Goal: Task Accomplishment & Management: Manage account settings

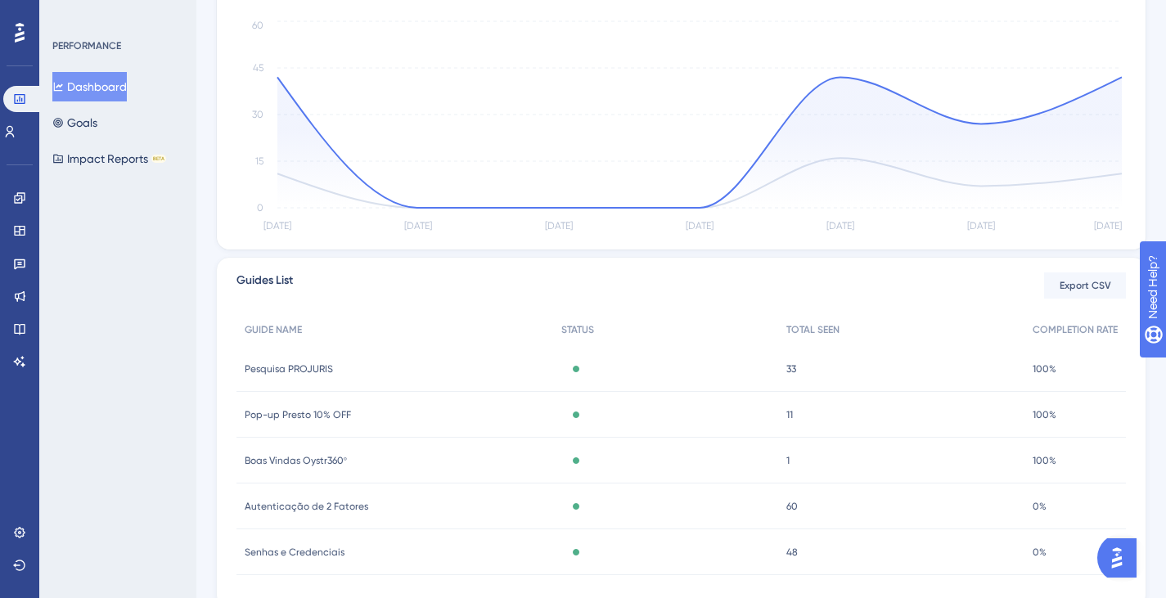
scroll to position [445, 0]
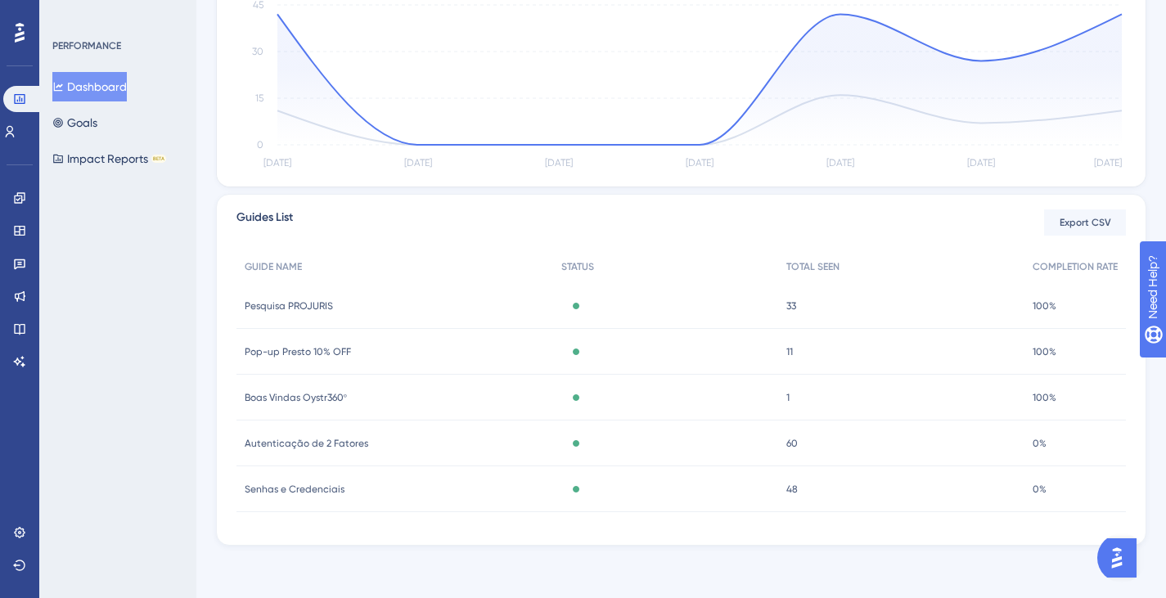
click at [324, 304] on span "Pesquisa PROJURIS" at bounding box center [289, 305] width 88 height 13
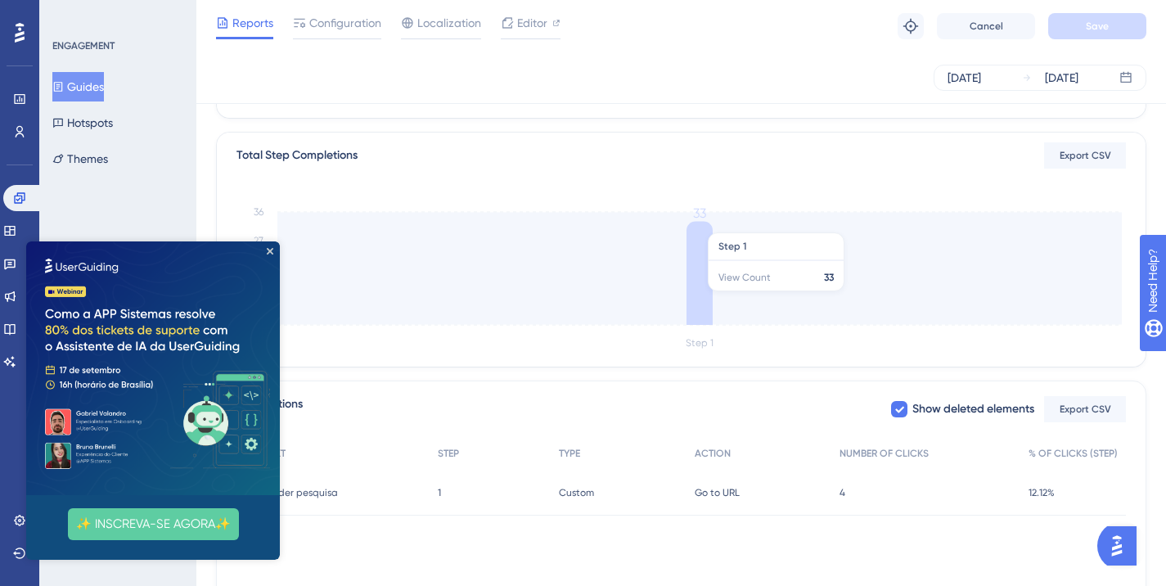
scroll to position [451, 0]
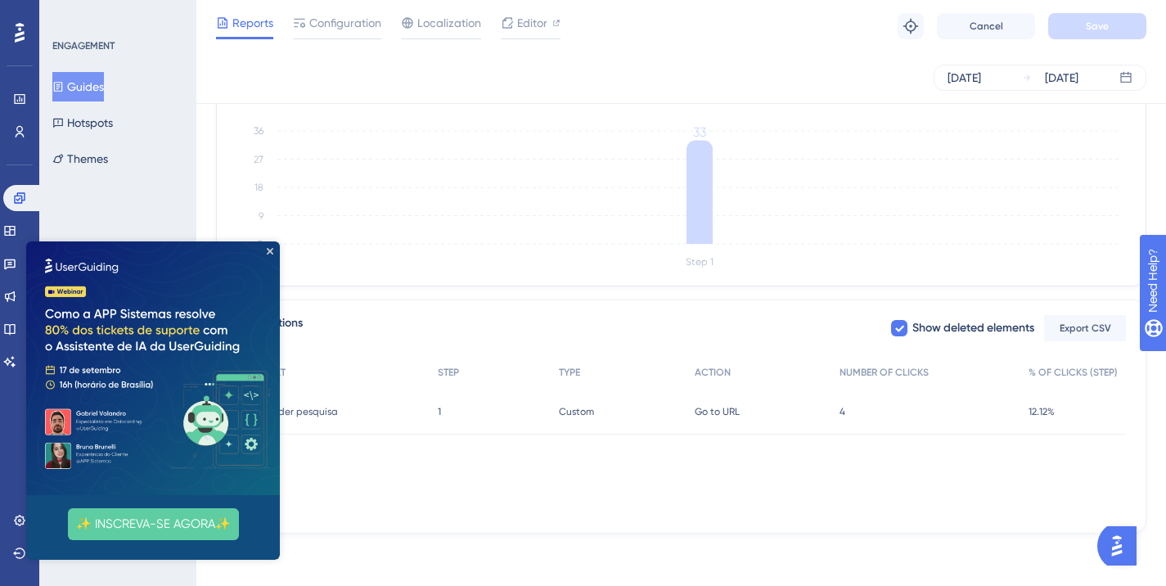
click at [1037, 413] on span "12.12%" at bounding box center [1041, 411] width 26 height 13
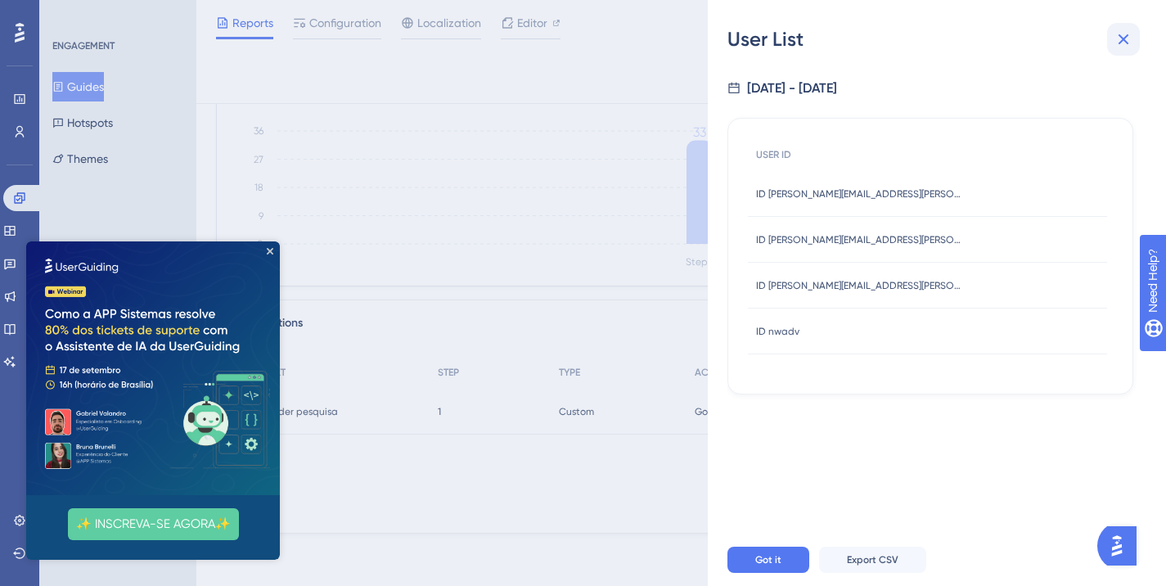
click at [1123, 42] on icon at bounding box center [1124, 39] width 20 height 20
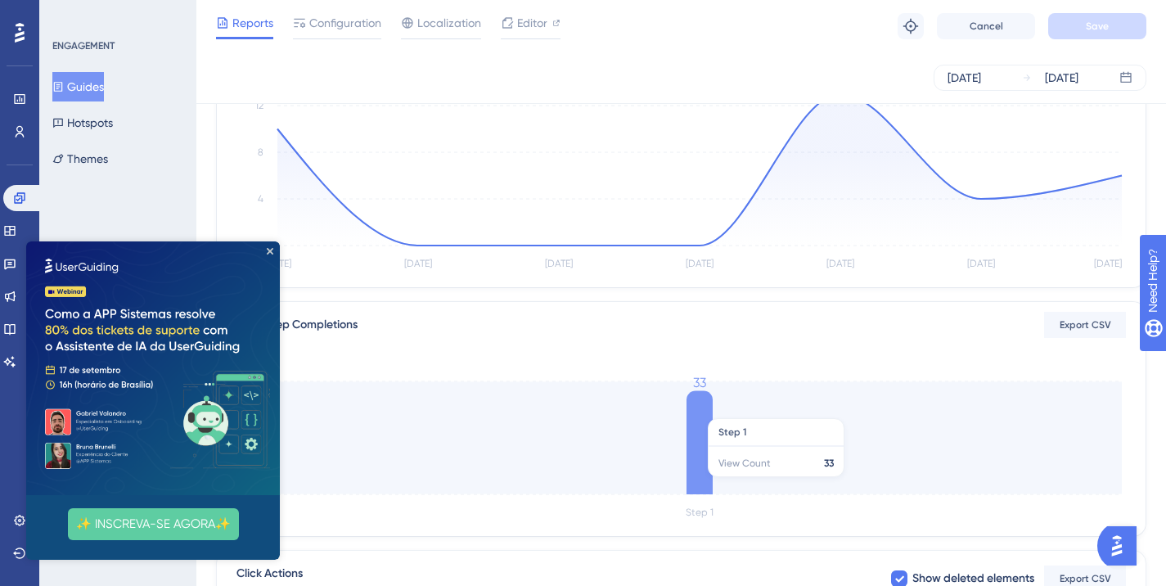
scroll to position [178, 0]
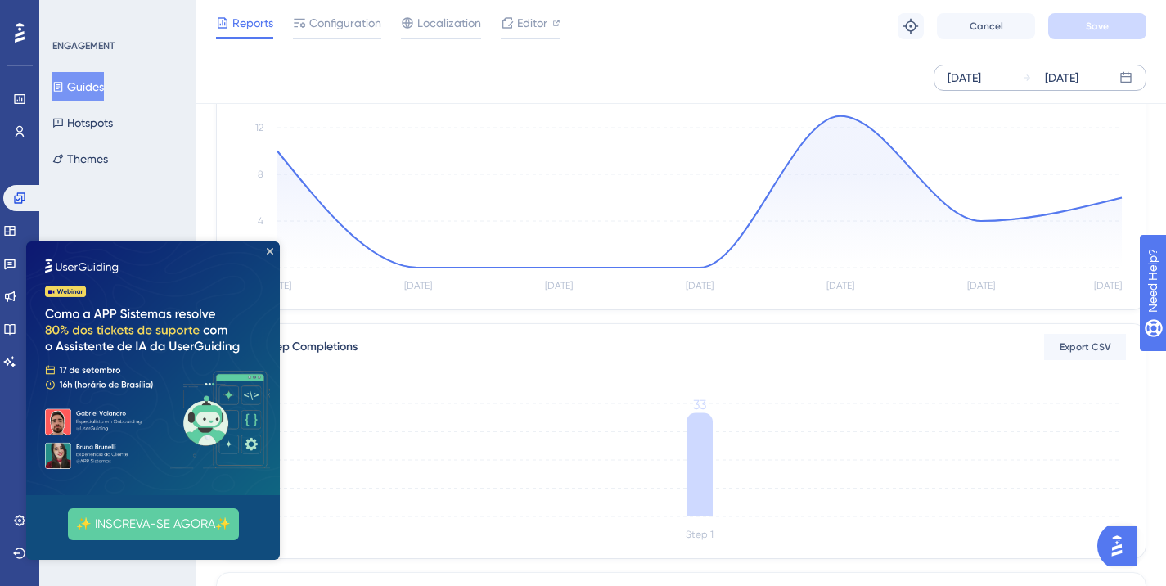
click at [981, 75] on div "Sep 05 2025" at bounding box center [964, 78] width 34 height 20
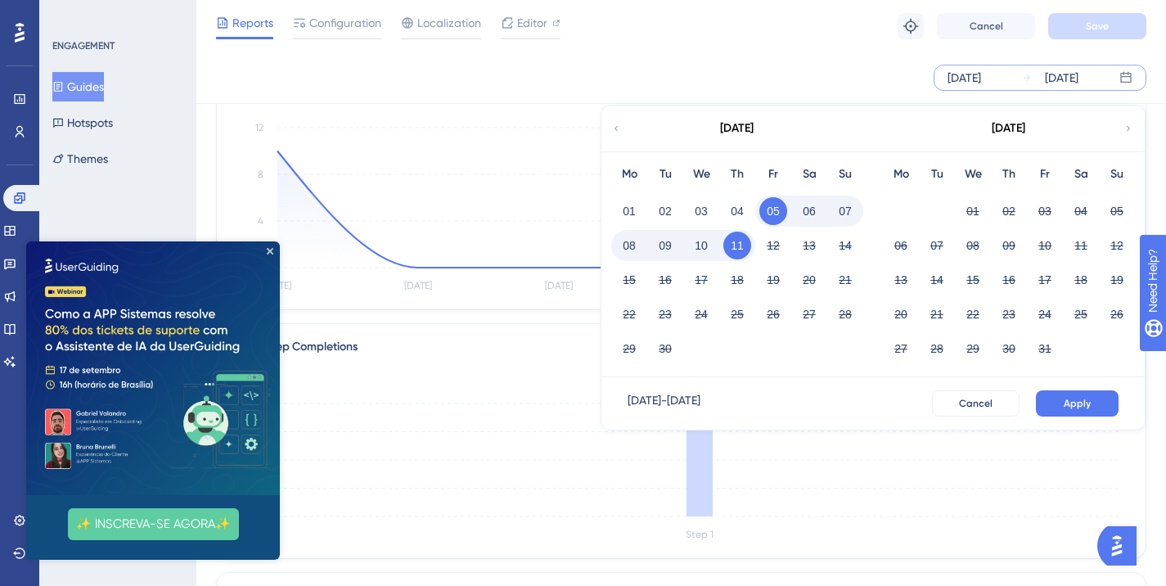
click at [611, 126] on icon at bounding box center [616, 128] width 10 height 15
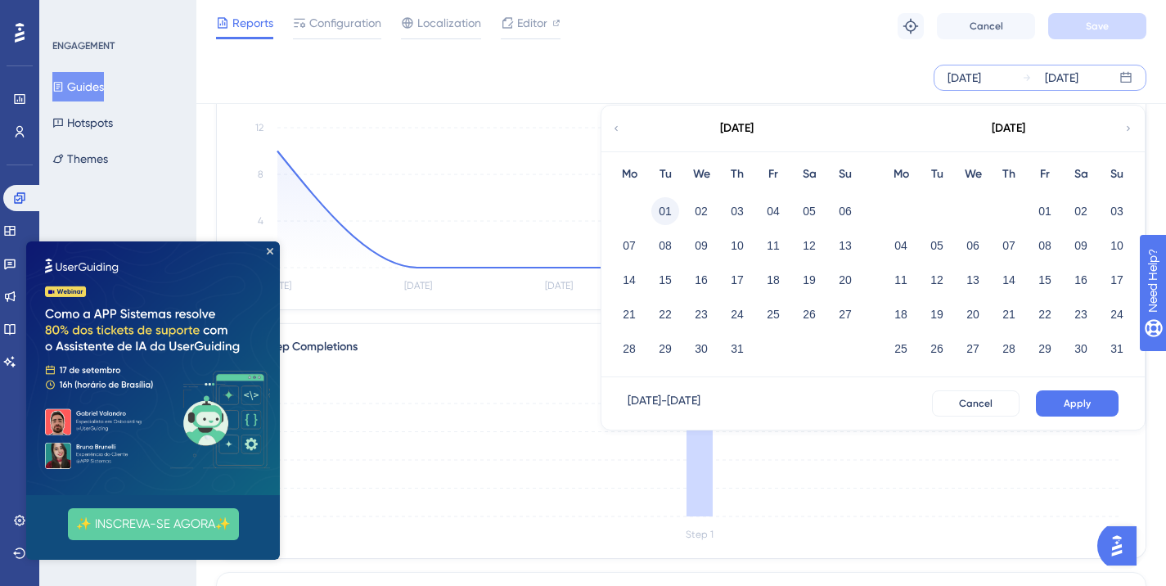
click at [673, 206] on button "01" at bounding box center [665, 211] width 28 height 28
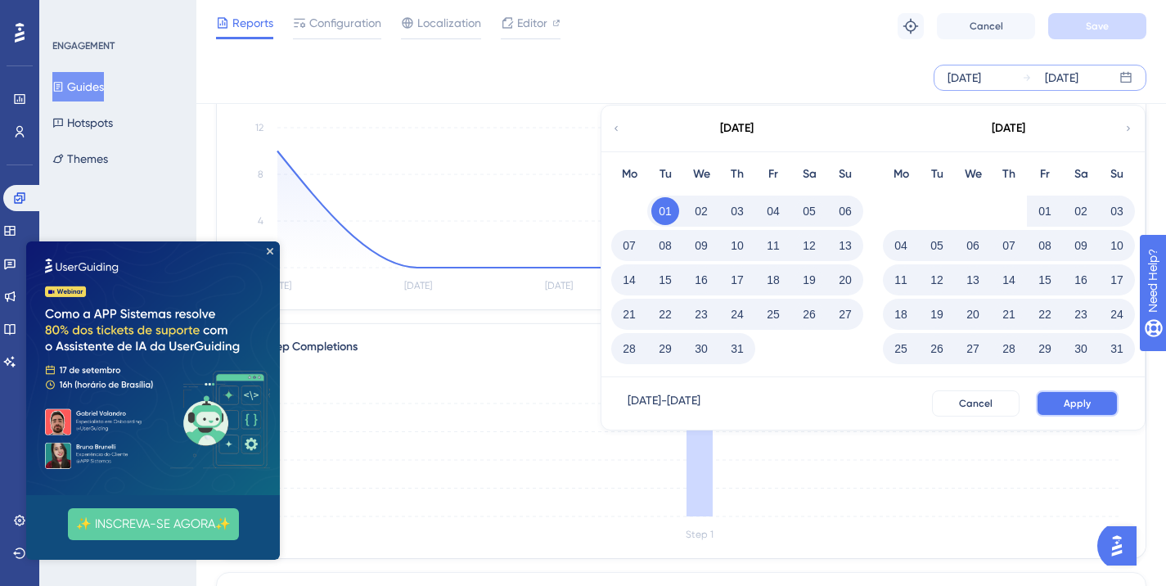
click at [1067, 398] on span "Apply" at bounding box center [1077, 403] width 27 height 13
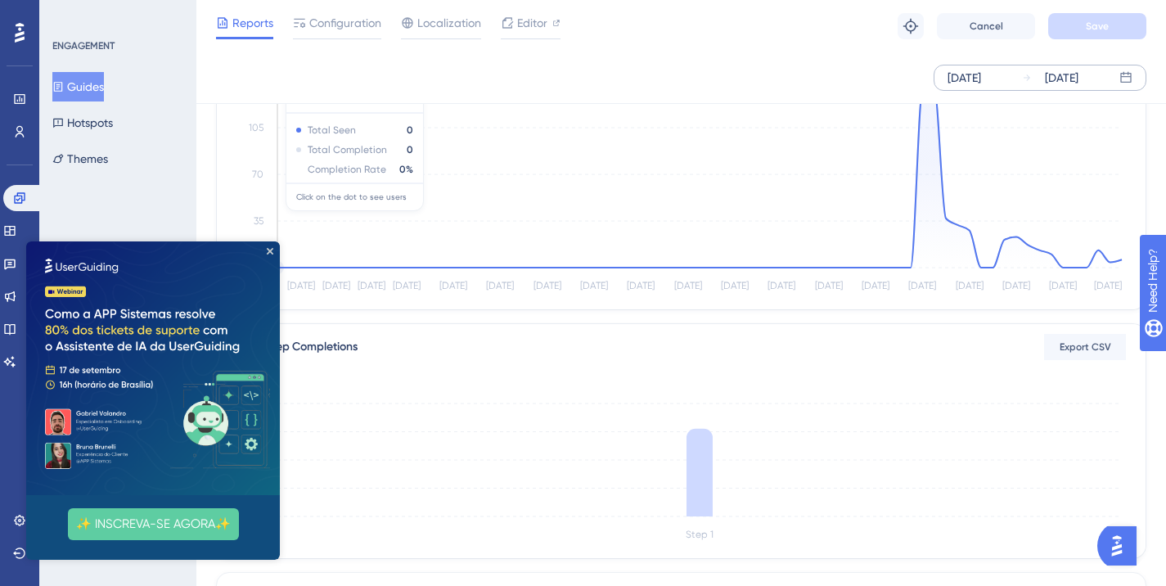
scroll to position [451, 0]
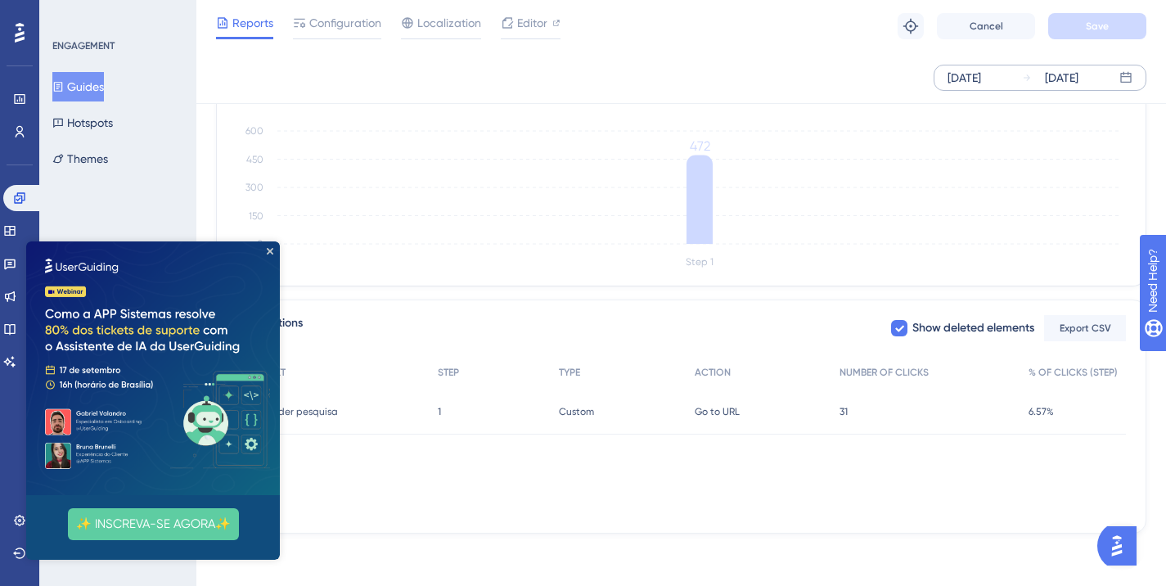
click at [841, 412] on span "31" at bounding box center [843, 411] width 8 height 13
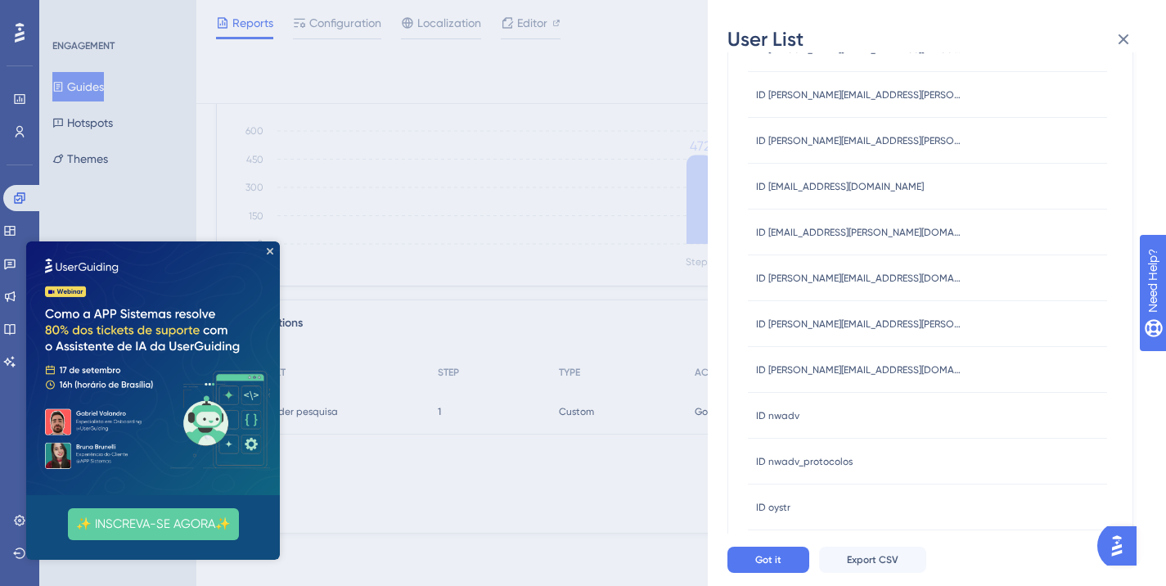
scroll to position [614, 0]
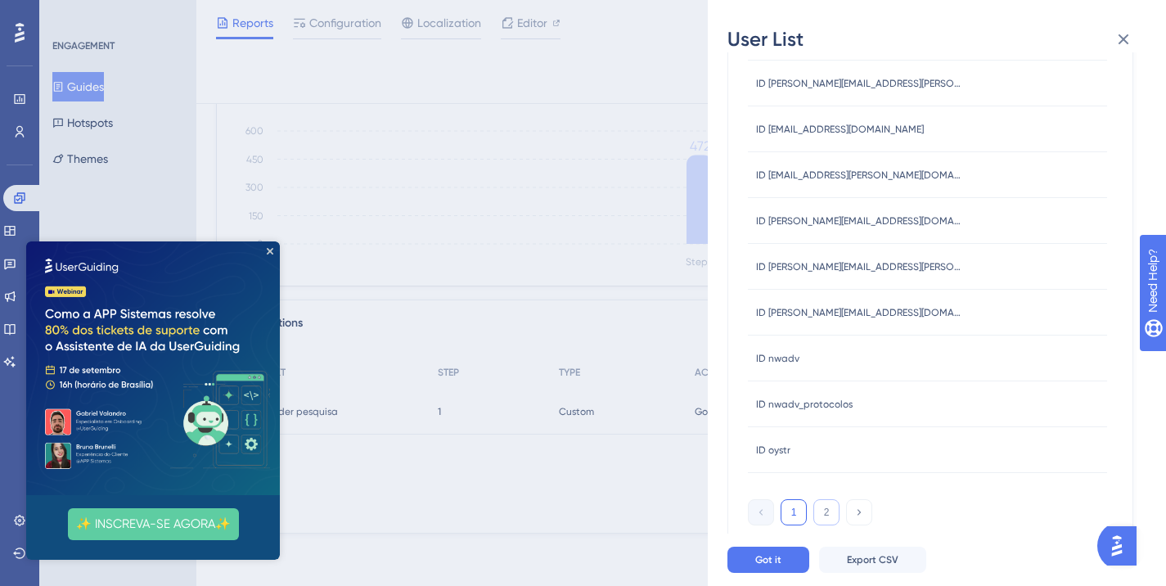
click at [828, 515] on button "2" at bounding box center [826, 512] width 26 height 26
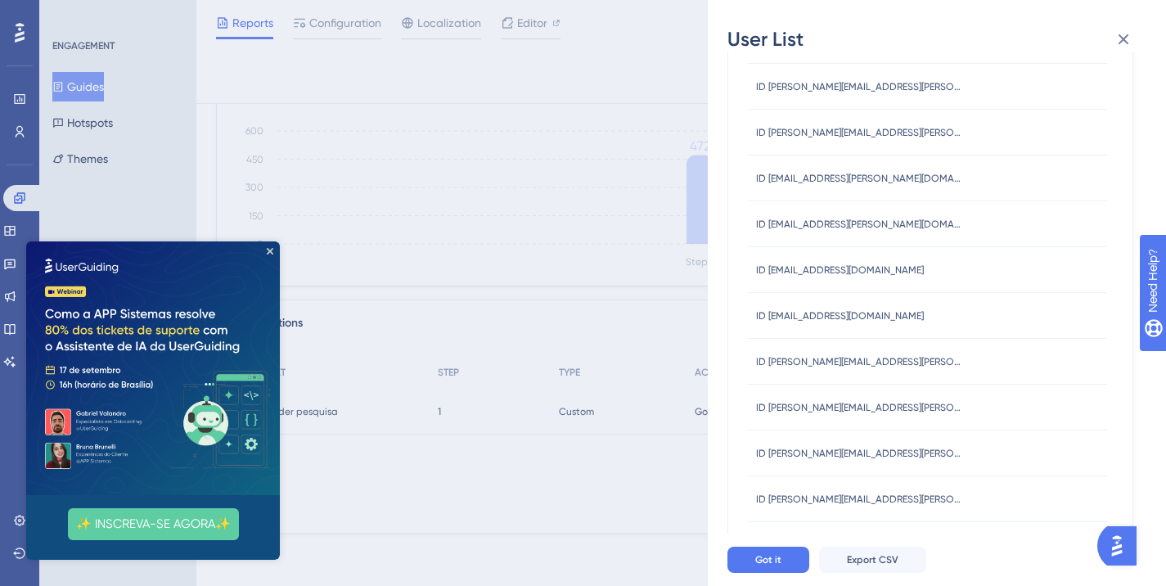
scroll to position [0, 0]
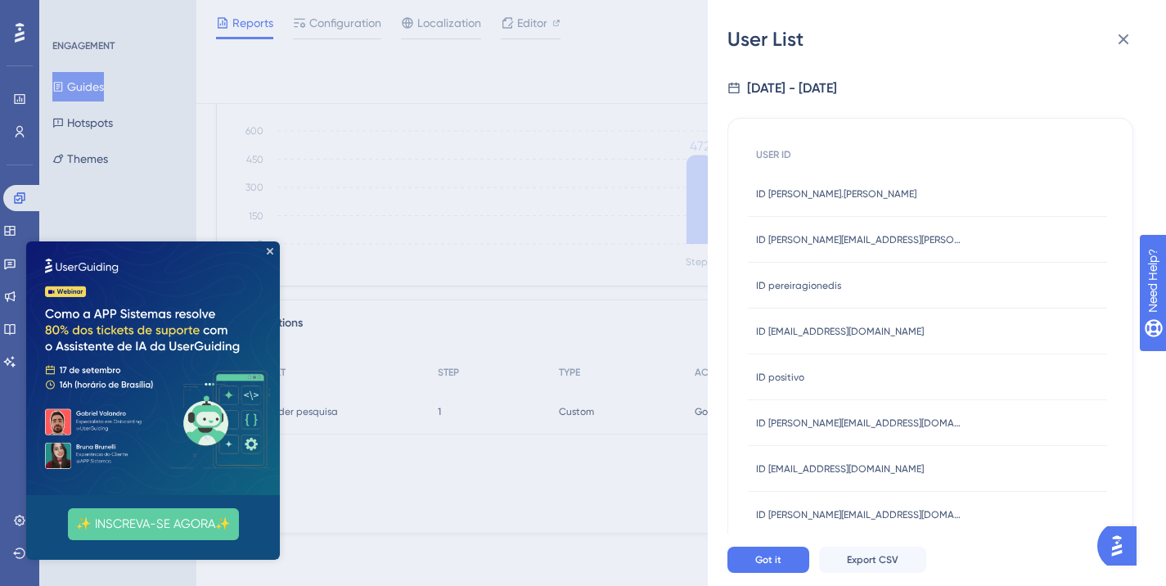
click at [265, 250] on img at bounding box center [153, 368] width 254 height 254
click at [273, 252] on img at bounding box center [153, 368] width 254 height 254
click at [1121, 32] on icon at bounding box center [1124, 39] width 20 height 20
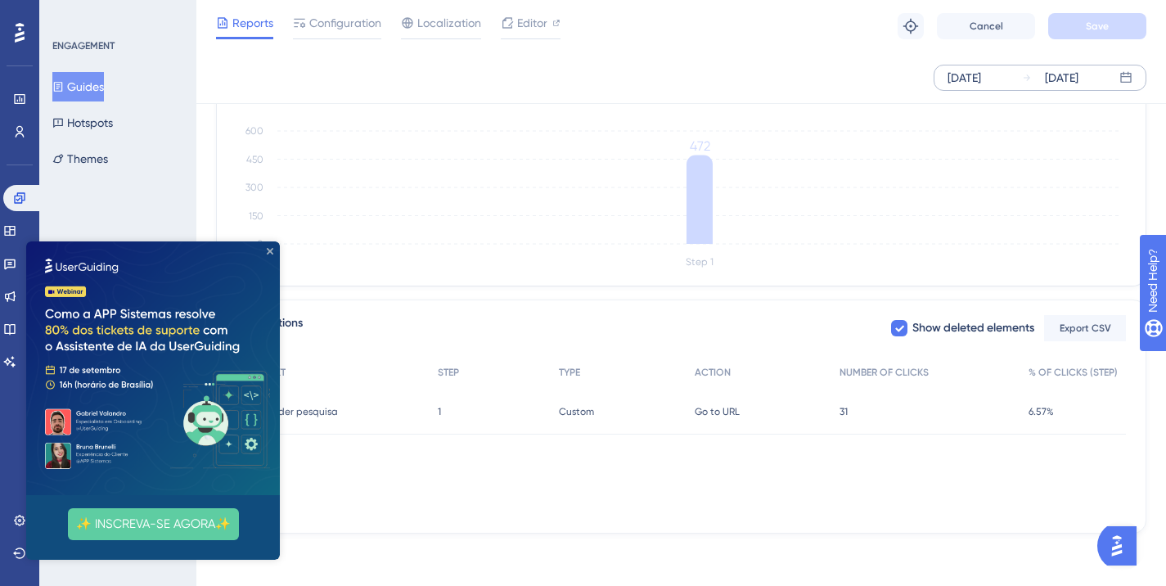
click at [270, 249] on icon "Close Preview" at bounding box center [270, 251] width 7 height 7
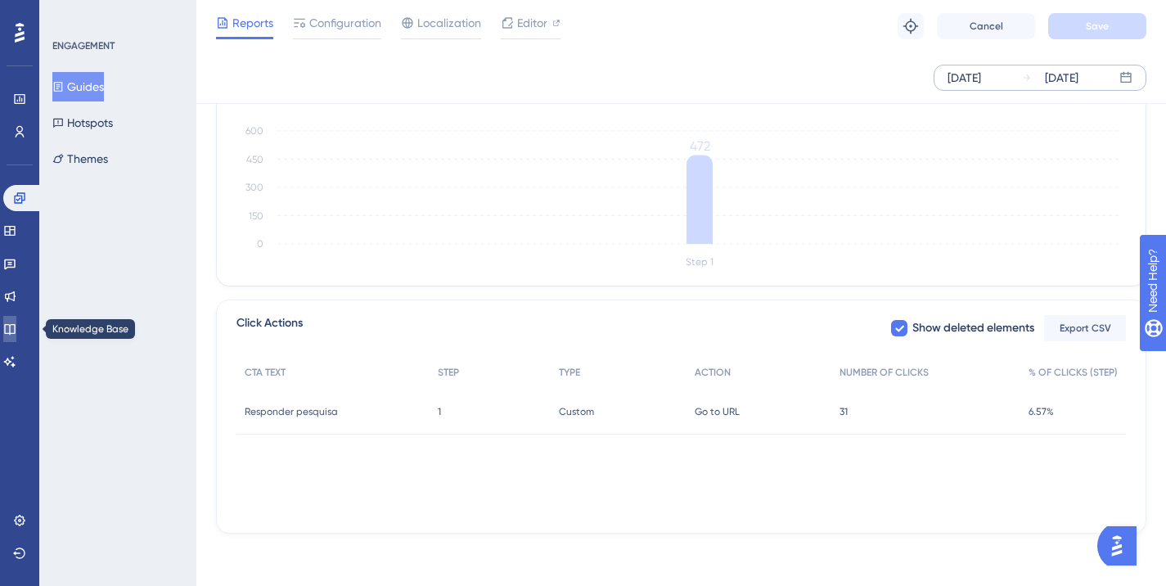
click at [15, 327] on icon at bounding box center [9, 329] width 11 height 11
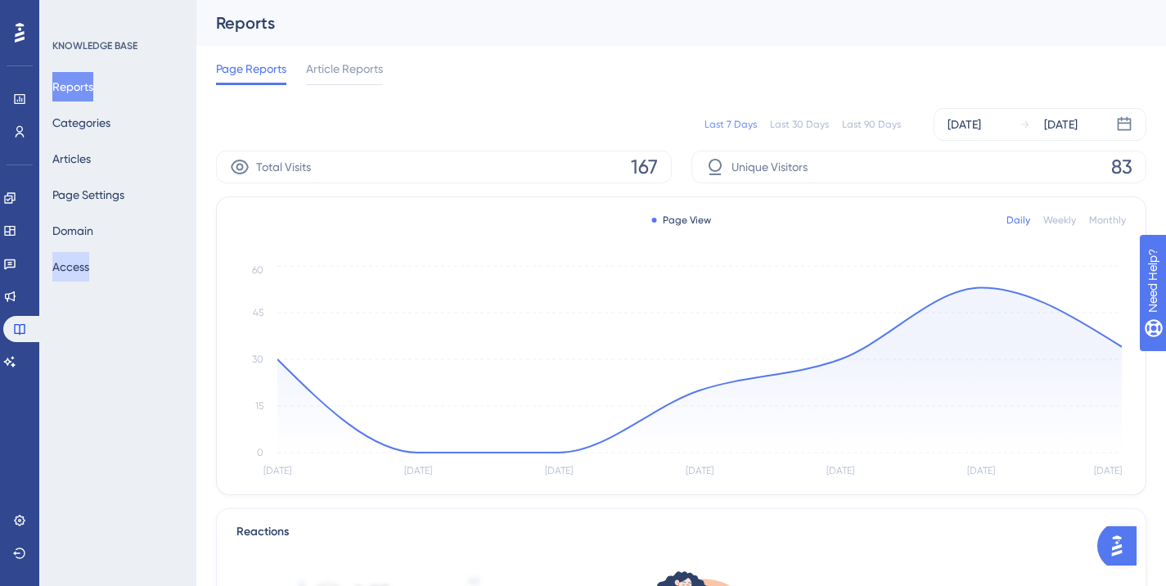
click at [84, 277] on button "Access" at bounding box center [70, 266] width 37 height 29
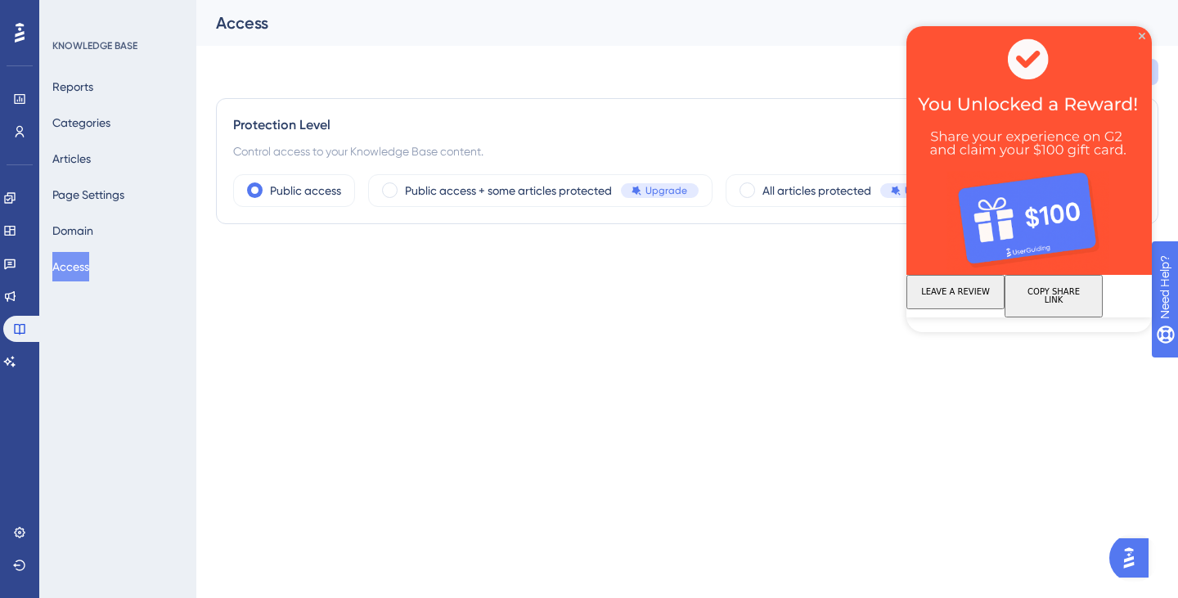
click at [1146, 31] on img at bounding box center [1029, 150] width 245 height 249
click at [394, 195] on span at bounding box center [390, 190] width 16 height 16
click at [403, 185] on input "radio" at bounding box center [403, 185] width 0 height 0
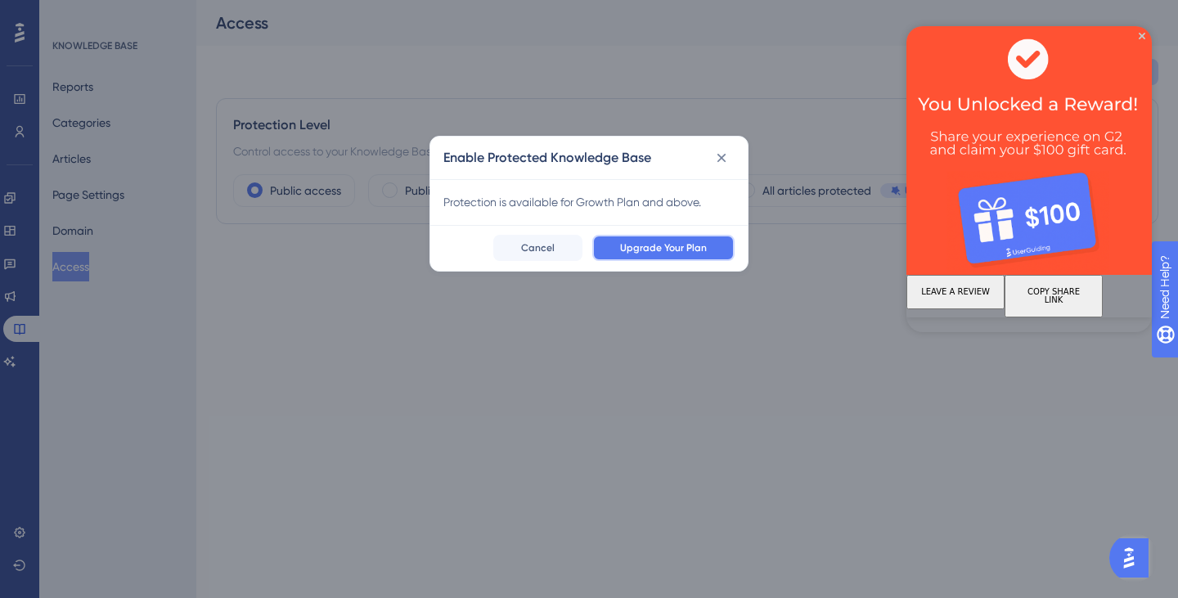
click at [686, 250] on span "Upgrade Your Plan" at bounding box center [663, 247] width 87 height 13
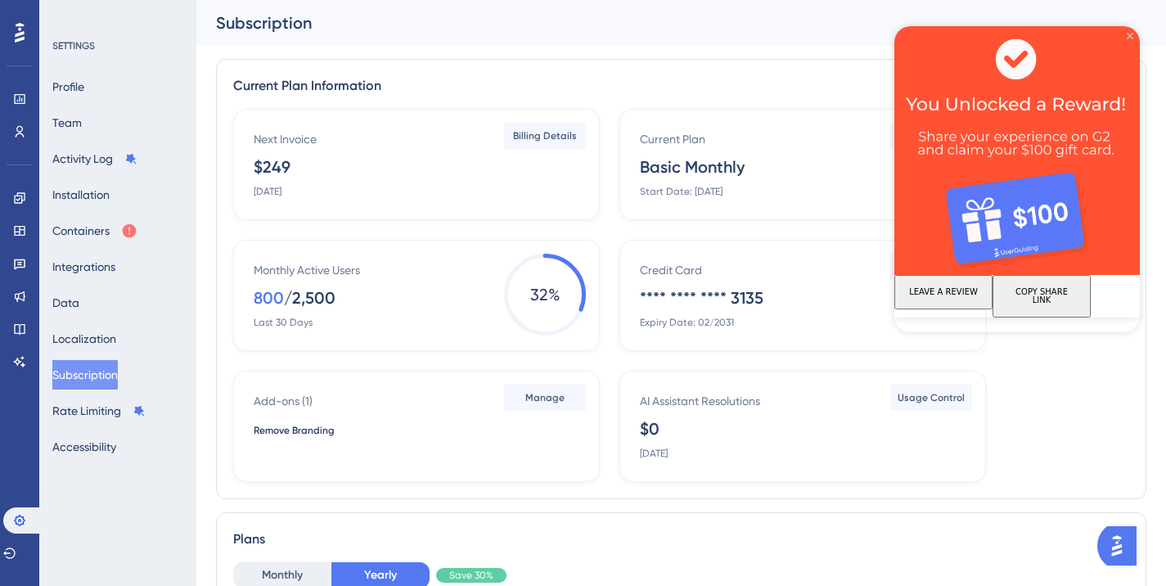
click at [1132, 34] on icon "Close Preview" at bounding box center [1130, 36] width 7 height 7
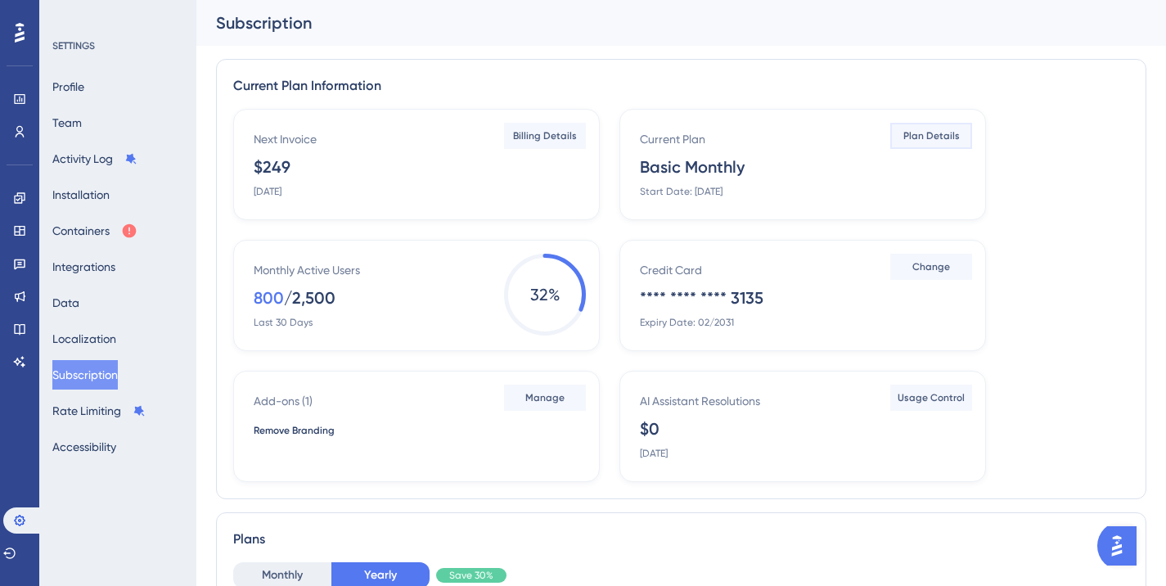
click at [902, 128] on button "Plan Details" at bounding box center [931, 136] width 82 height 26
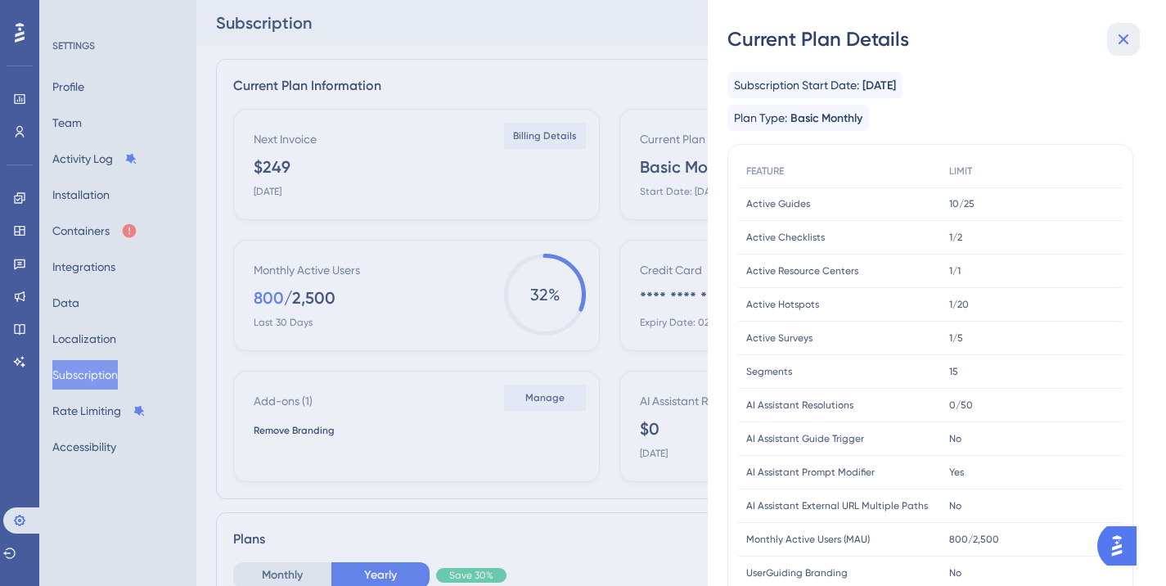
click at [1122, 48] on icon at bounding box center [1124, 39] width 20 height 20
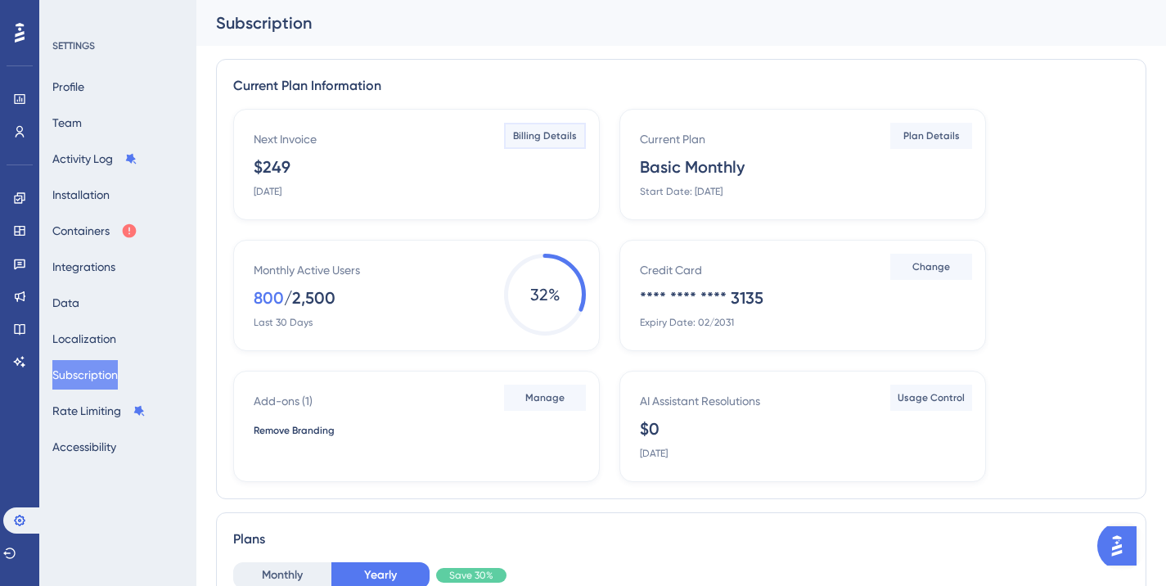
click at [540, 139] on span "Billing Details" at bounding box center [545, 135] width 64 height 13
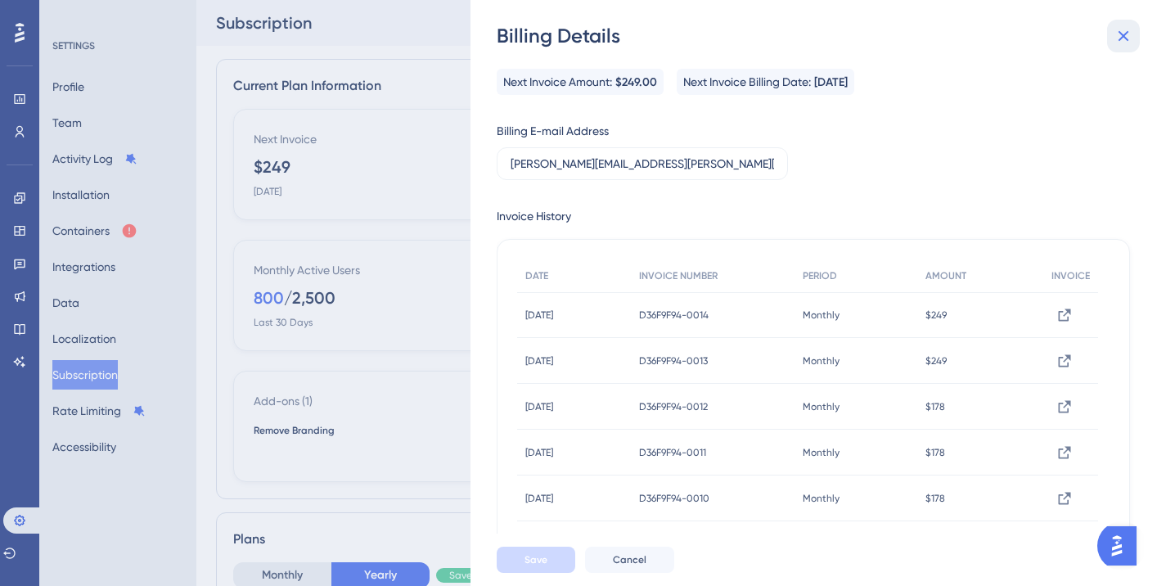
click at [1134, 38] on button at bounding box center [1123, 36] width 33 height 33
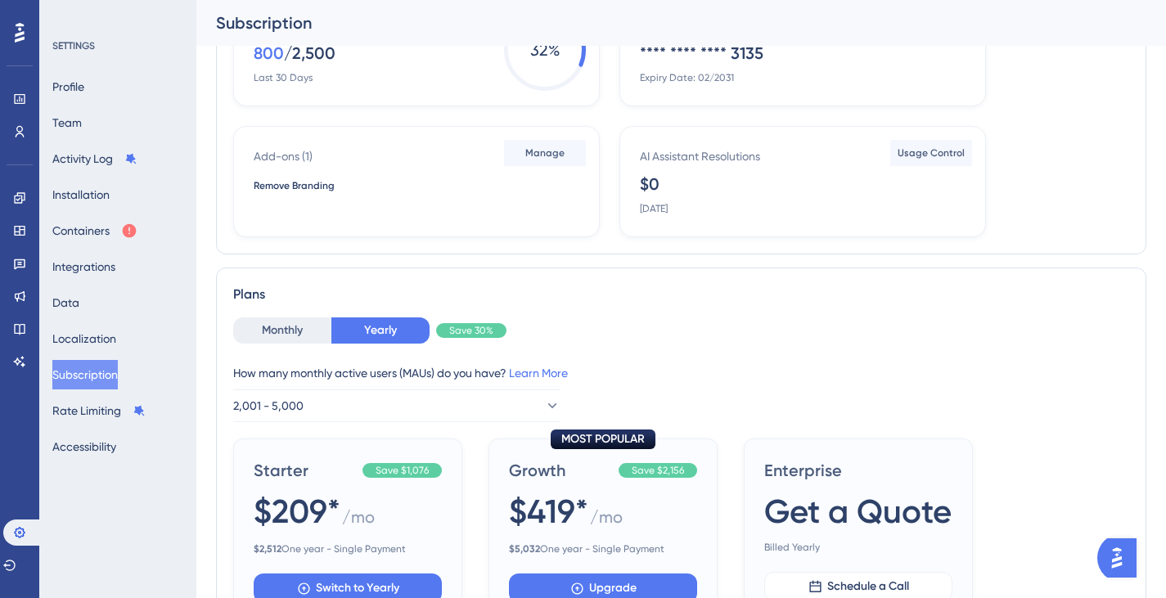
scroll to position [257, 0]
click at [272, 332] on button "Monthly" at bounding box center [282, 331] width 98 height 26
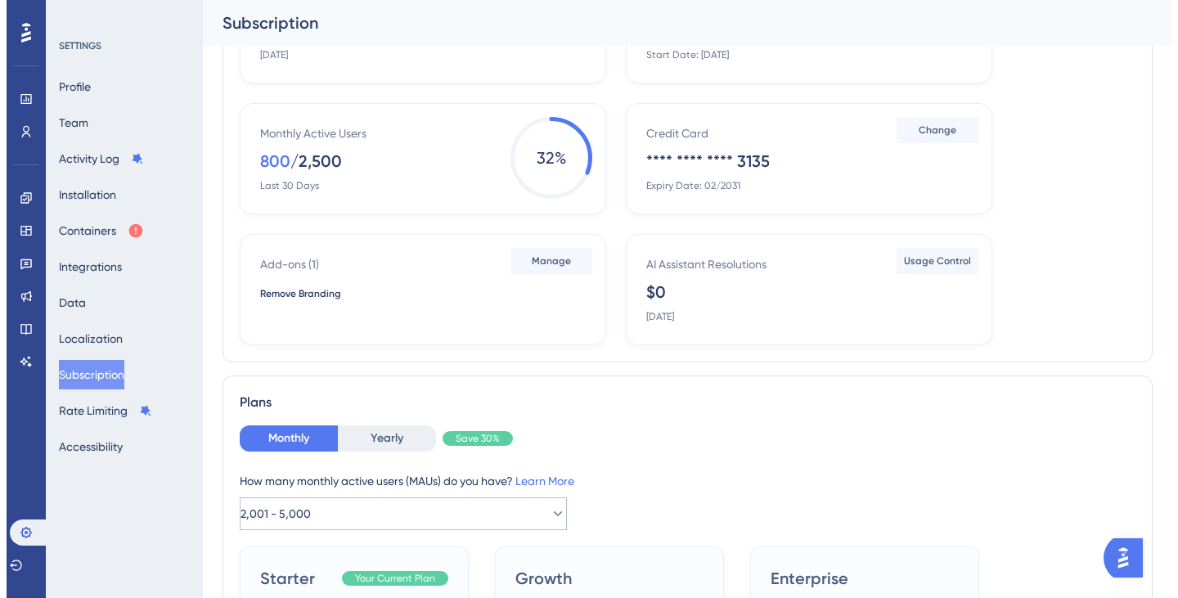
scroll to position [0, 0]
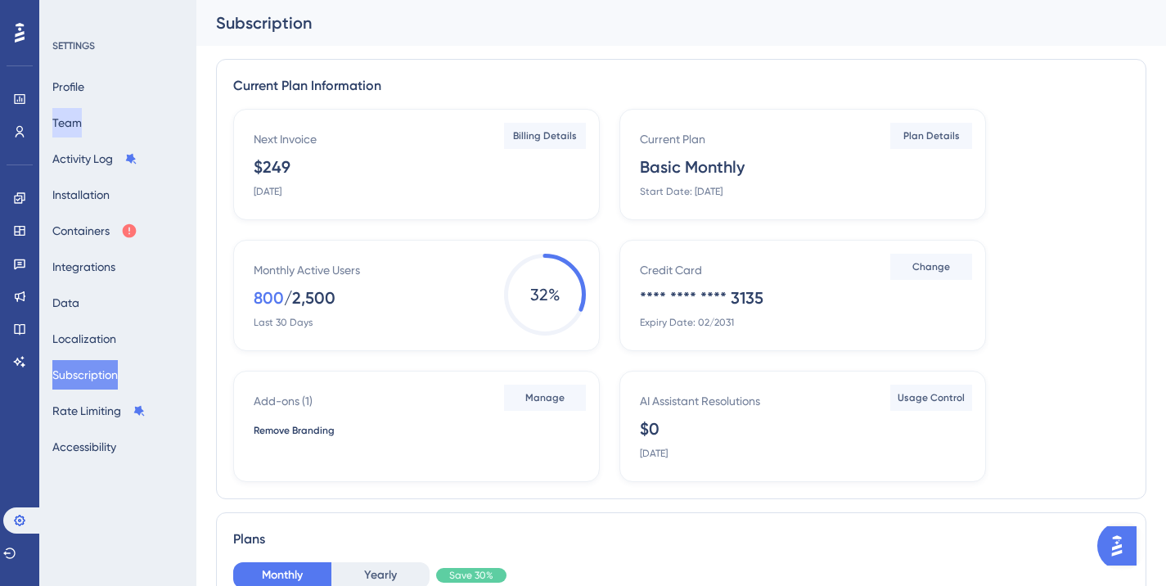
click at [77, 116] on button "Team" at bounding box center [66, 122] width 29 height 29
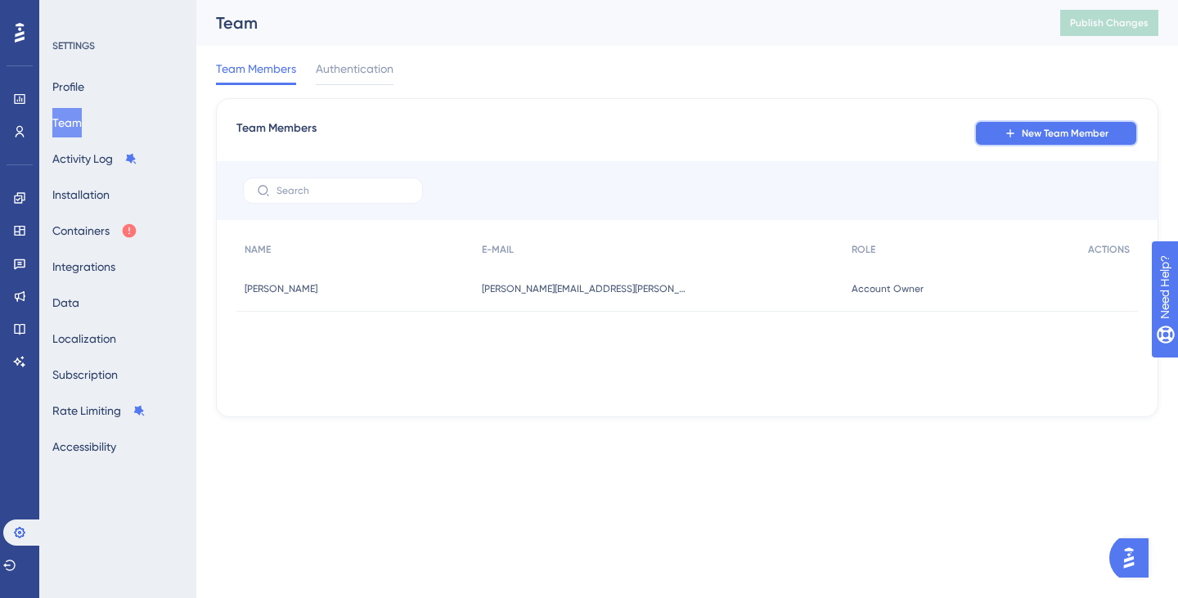
click at [1101, 125] on button "New Team Member" at bounding box center [1056, 133] width 164 height 26
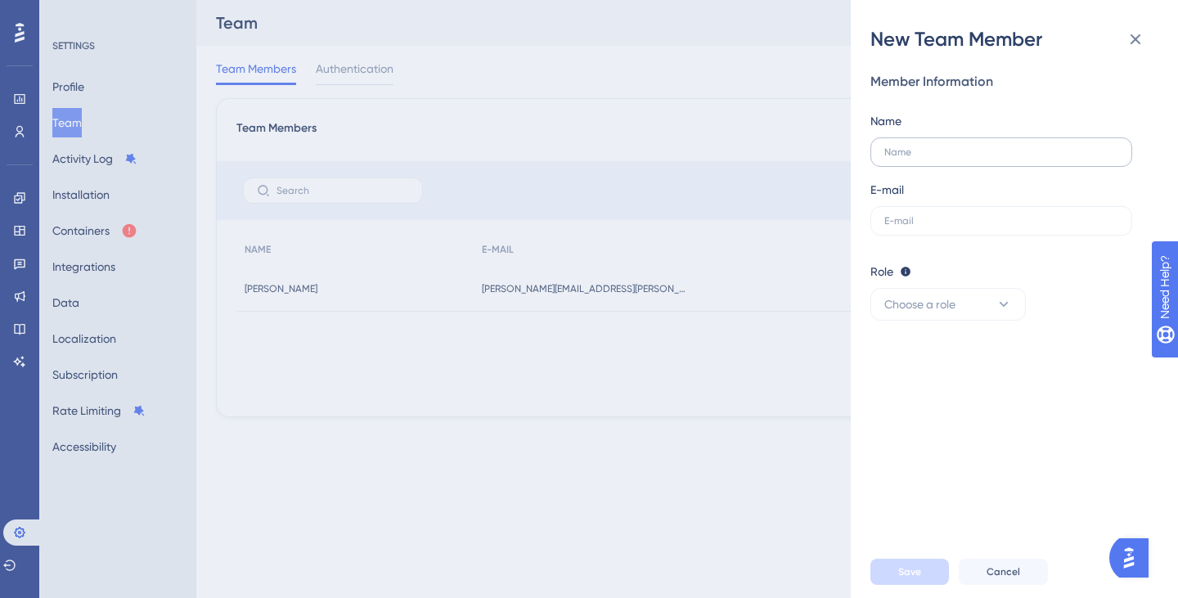
click at [950, 166] on label at bounding box center [1002, 151] width 262 height 29
click at [950, 158] on input "text" at bounding box center [1001, 151] width 234 height 11
click at [950, 166] on label at bounding box center [1002, 151] width 262 height 29
click at [950, 158] on input "text" at bounding box center [1001, 151] width 234 height 11
click at [950, 166] on label at bounding box center [1002, 151] width 262 height 29
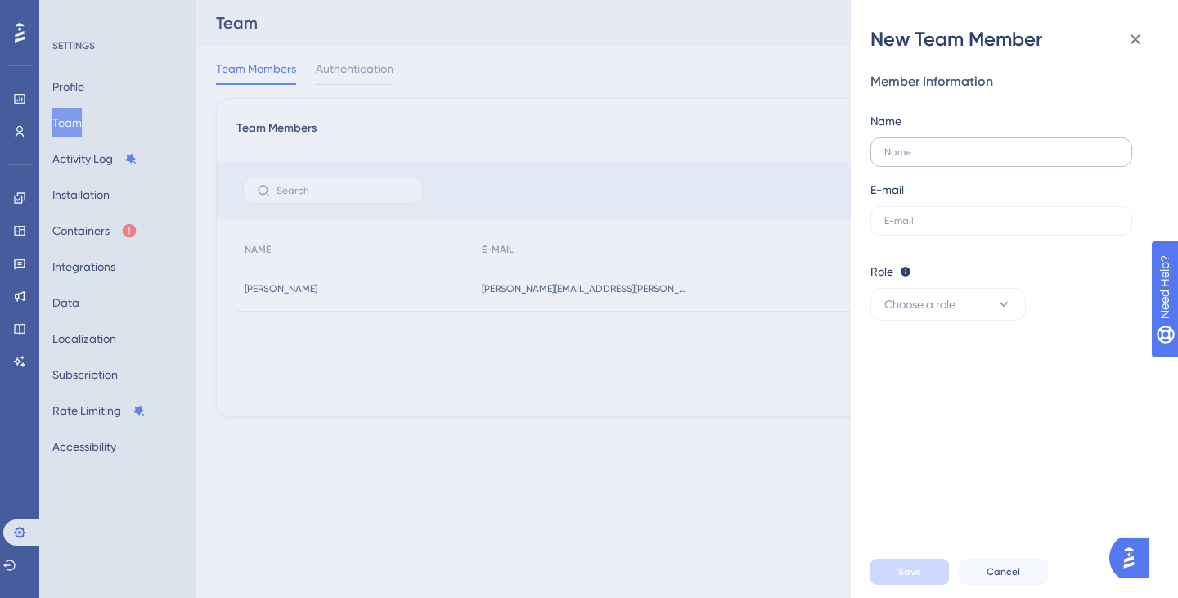
click at [950, 158] on input "text" at bounding box center [1001, 151] width 234 height 11
click at [950, 166] on label at bounding box center [1002, 151] width 262 height 29
click at [950, 158] on input "text" at bounding box center [1001, 151] width 234 height 11
paste input "augusto.alves@oystr.com.br"
type input "augusto.alves@oystr.com.br"
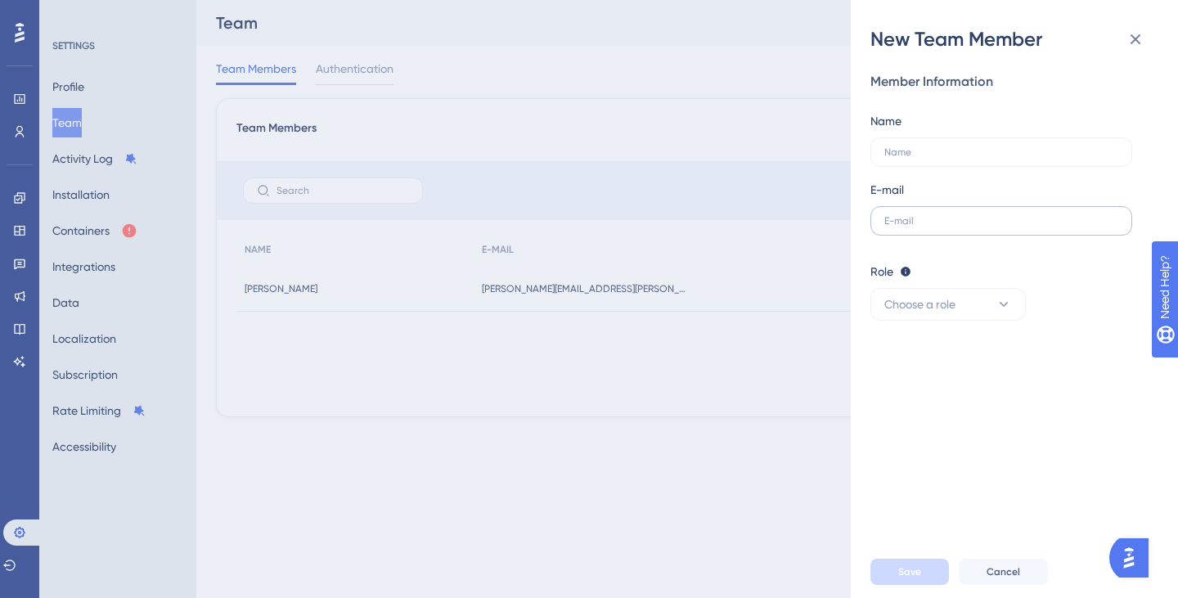
click at [951, 210] on label at bounding box center [1002, 220] width 262 height 29
click at [951, 215] on input "text" at bounding box center [1001, 220] width 234 height 11
paste input "augusto.alves@oystr.com.br"
type input "augusto.alves@oystr.com.br"
click at [948, 144] on label at bounding box center [1002, 151] width 262 height 29
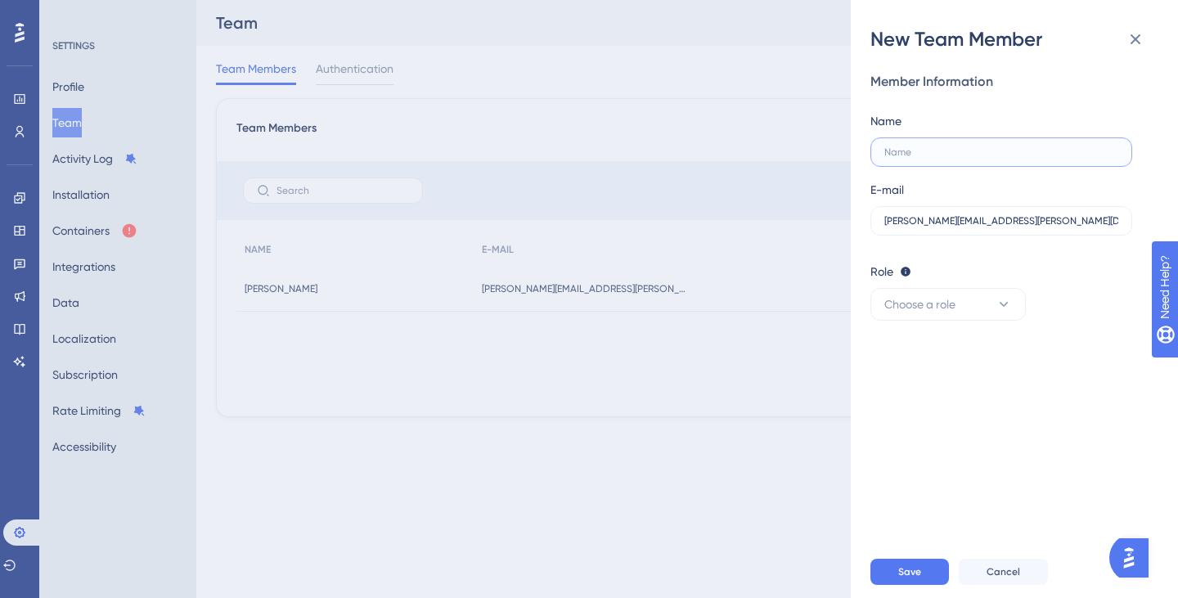
click at [948, 146] on input "text" at bounding box center [1001, 151] width 234 height 11
type input "Augusto Alves"
click at [930, 298] on span "Choose a role" at bounding box center [919, 305] width 71 height 20
click at [920, 383] on span "Publisher" at bounding box center [917, 387] width 47 height 20
click at [899, 561] on button "Save" at bounding box center [910, 572] width 79 height 26
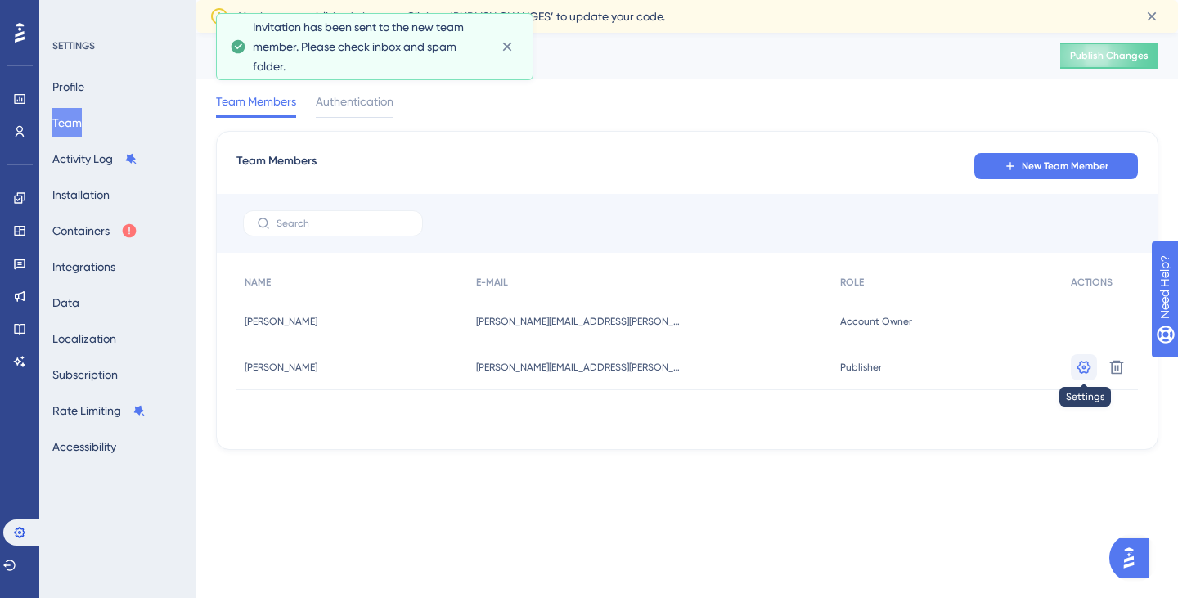
click at [1079, 365] on icon at bounding box center [1085, 366] width 14 height 13
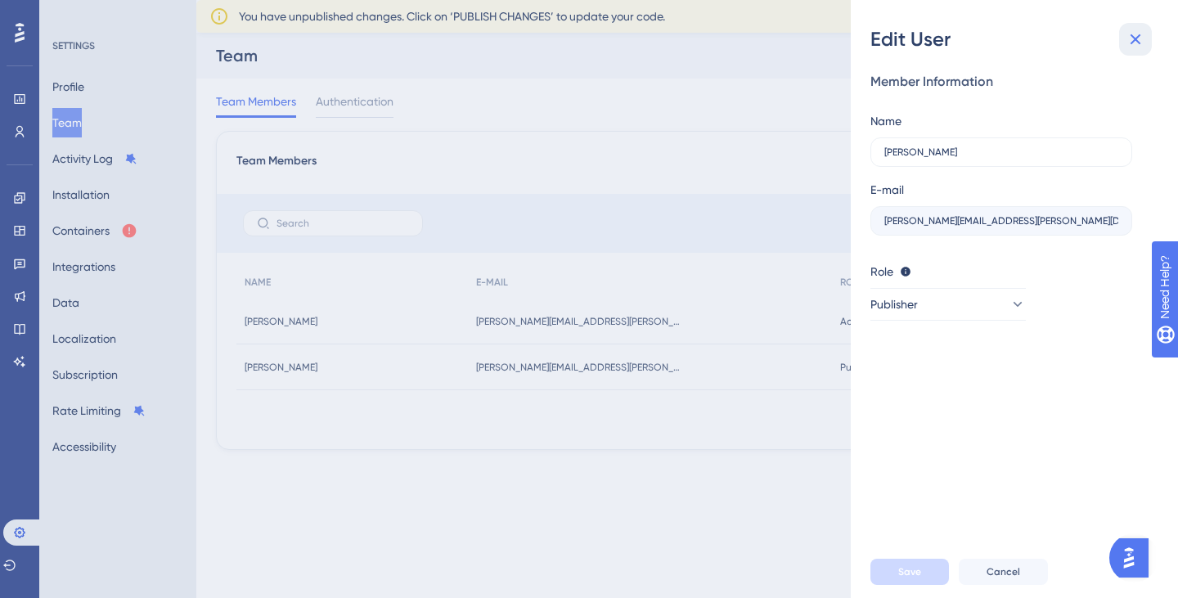
click at [1142, 42] on icon at bounding box center [1136, 39] width 20 height 20
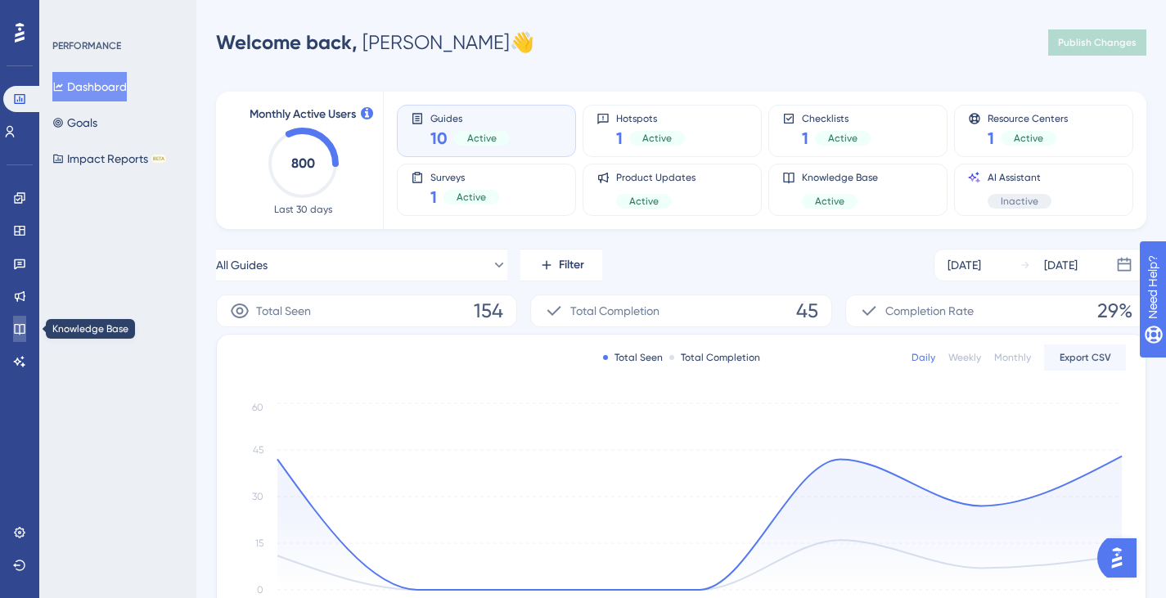
click at [14, 326] on icon at bounding box center [19, 328] width 13 height 13
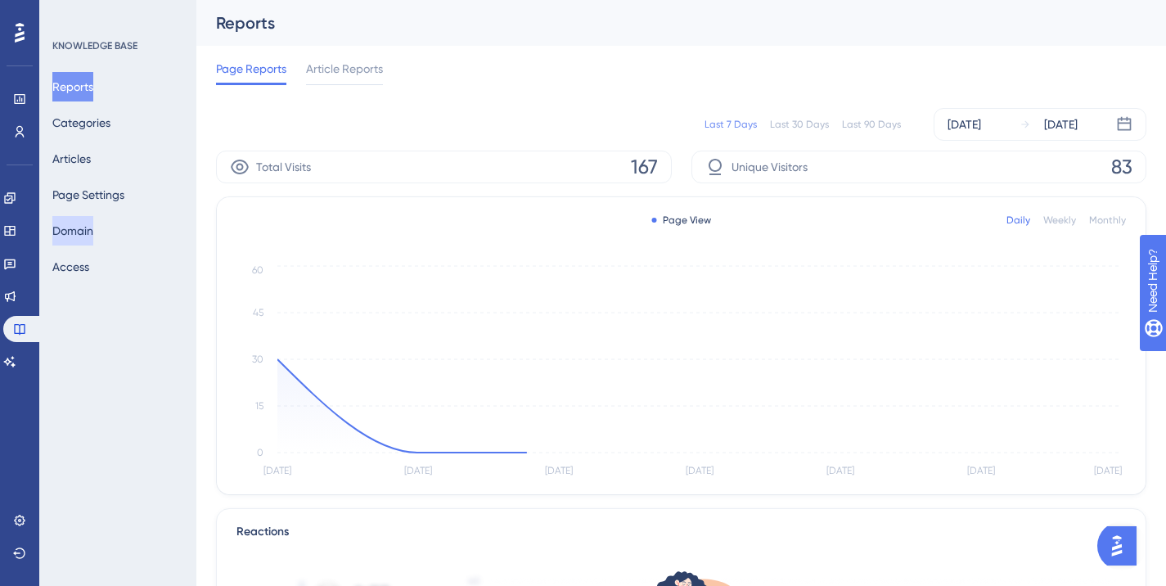
click at [78, 241] on button "Domain" at bounding box center [72, 230] width 41 height 29
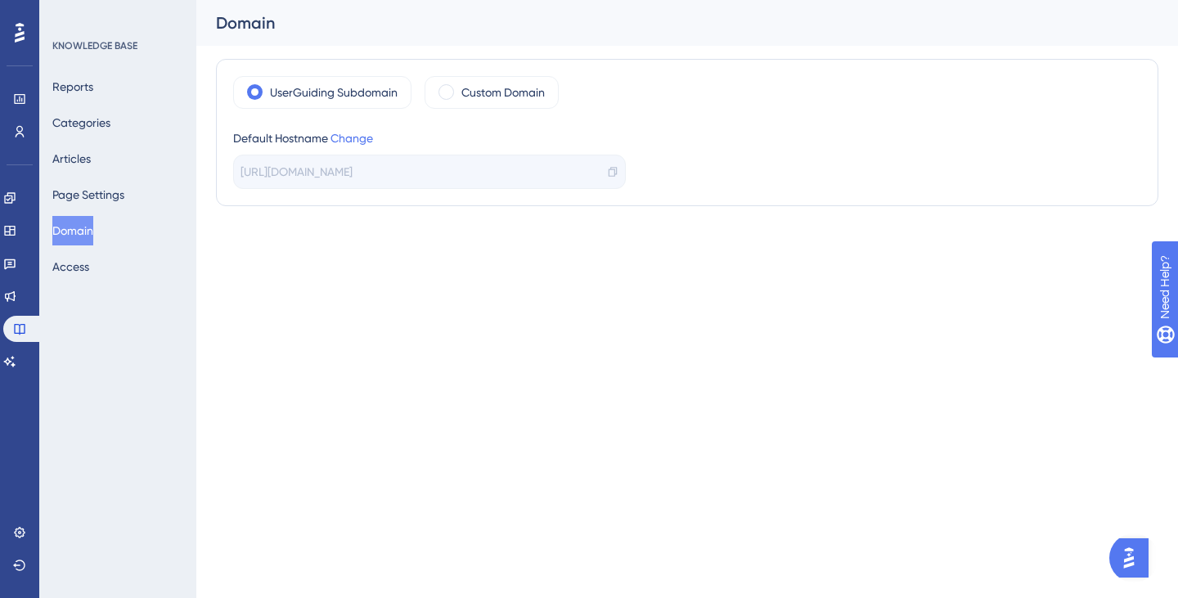
click at [619, 167] on div "https://presto.help.userguiding.com/pt" at bounding box center [429, 172] width 393 height 34
click at [619, 169] on div "https://presto.help.userguiding.com/pt" at bounding box center [429, 172] width 393 height 34
click at [614, 171] on icon at bounding box center [613, 172] width 8 height 10
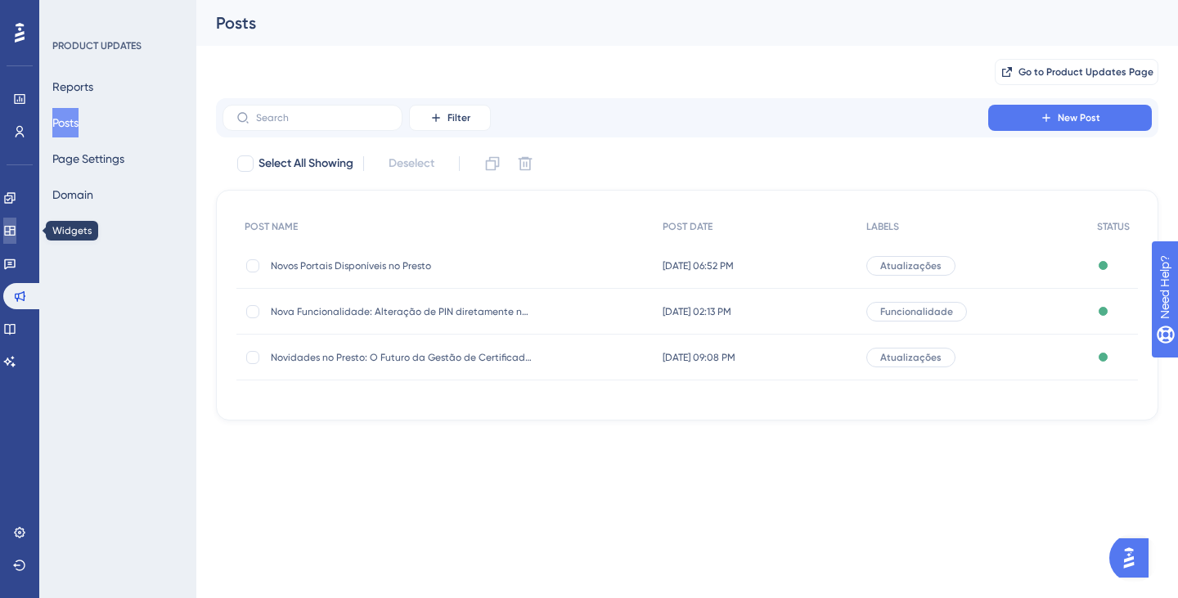
click at [15, 235] on icon at bounding box center [9, 231] width 11 height 10
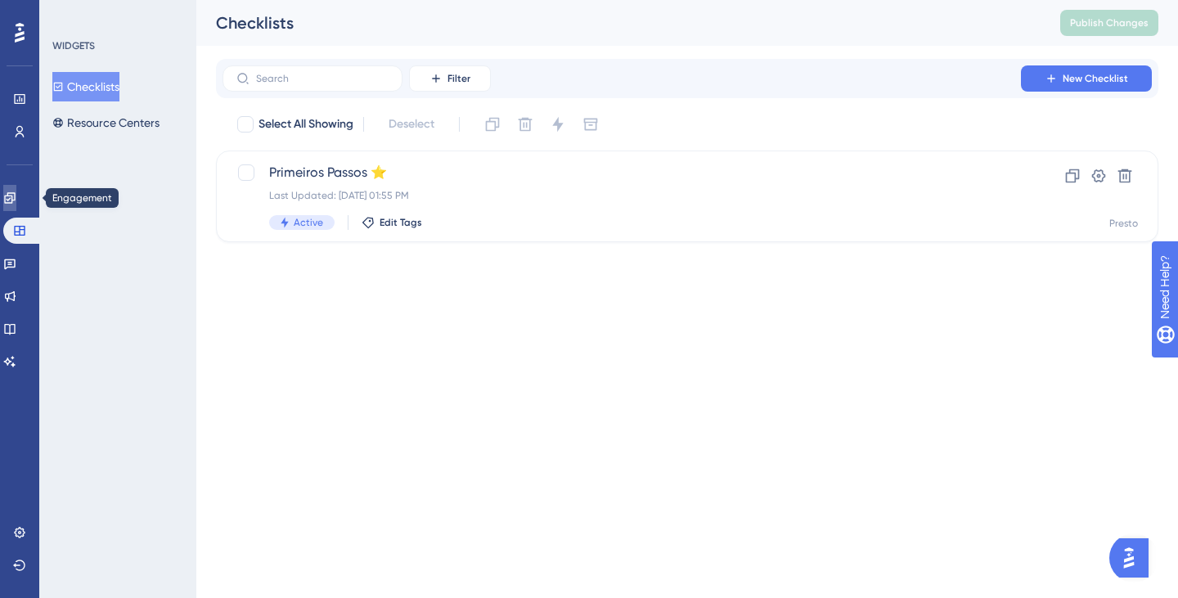
click at [16, 202] on icon at bounding box center [9, 197] width 13 height 13
